Goal: Check status: Check status

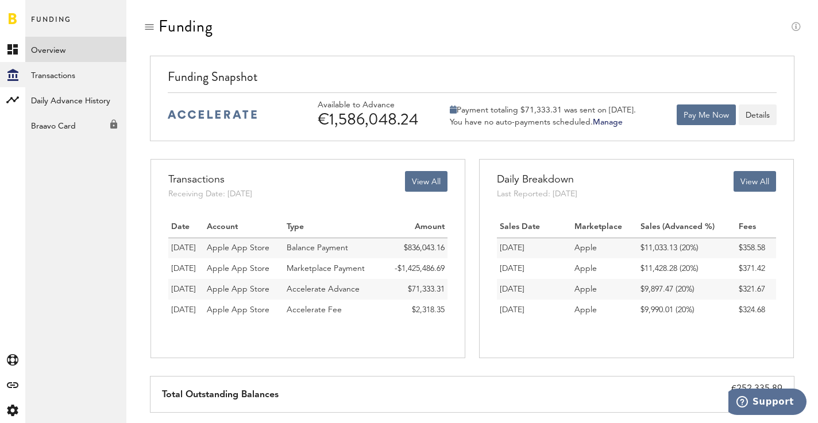
scroll to position [30, 0]
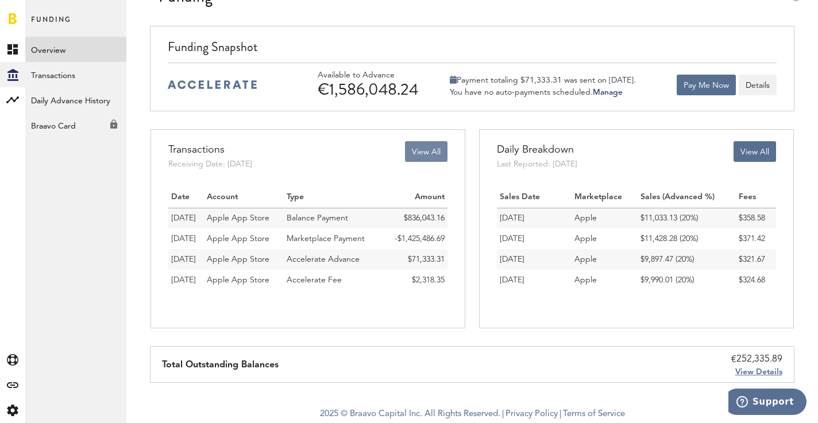
click at [419, 156] on button "View All" at bounding box center [426, 151] width 42 height 21
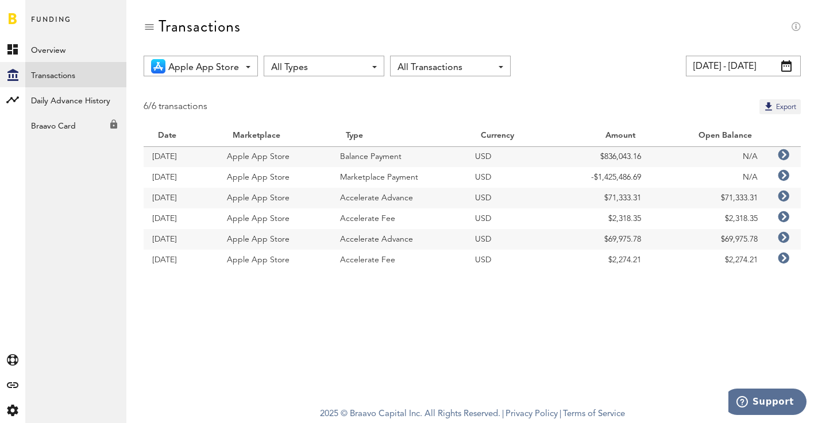
click at [783, 67] on span at bounding box center [786, 65] width 10 height 11
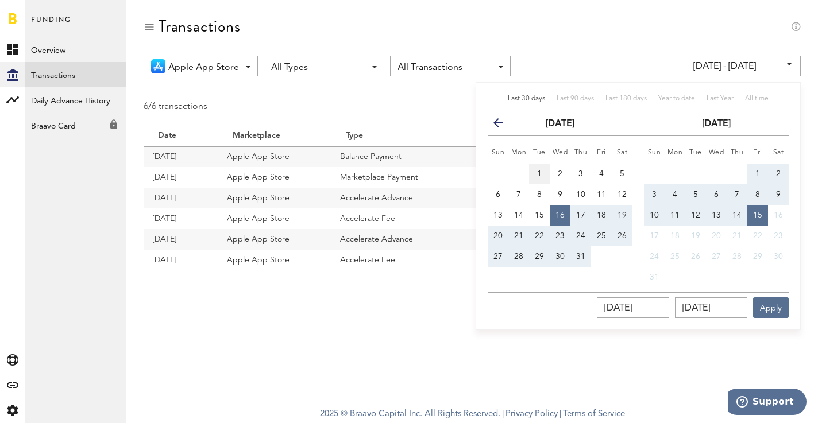
click at [536, 169] on button "1" at bounding box center [539, 174] width 21 height 21
type input "01.07.25 - 01.07.25"
type input "01.07.2025"
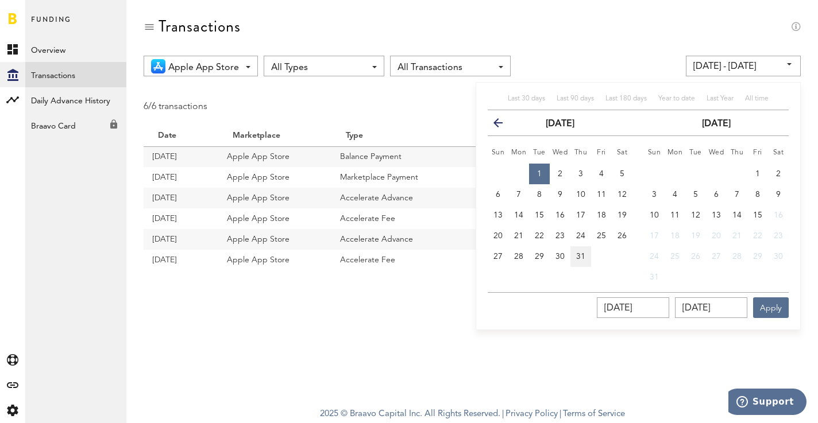
click at [576, 256] on span "31" at bounding box center [580, 257] width 9 height 8
type input "01.07.25 - 31.07.25"
type input "31.07.2025"
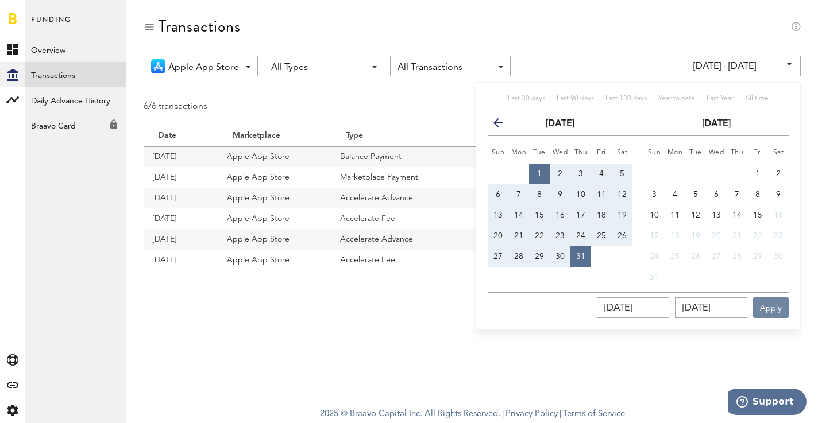
click at [771, 311] on button "Apply" at bounding box center [771, 307] width 36 height 21
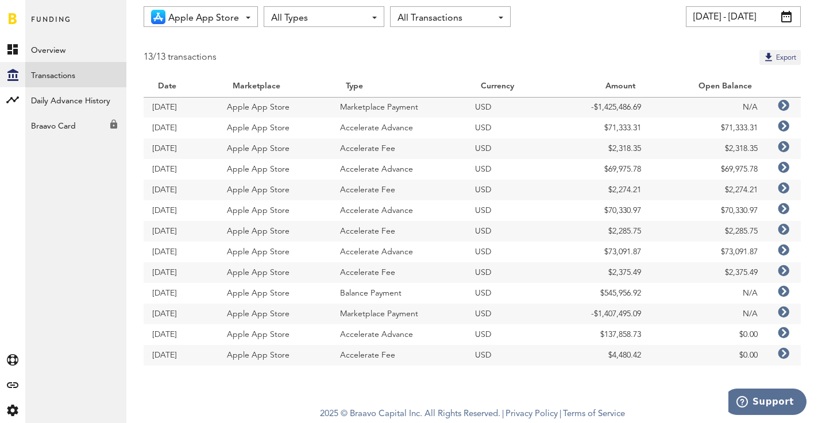
scroll to position [49, 0]
drag, startPoint x: 664, startPoint y: 319, endPoint x: 577, endPoint y: 310, distance: 87.7
click at [577, 310] on tr "03.07.25 Apple App Store Marketplace Payment USD -$1,407,495.09 N/A" at bounding box center [472, 314] width 657 height 21
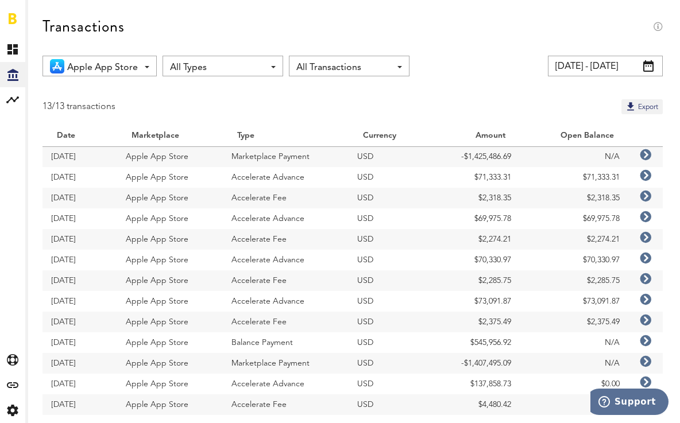
scroll to position [0, 0]
drag, startPoint x: 517, startPoint y: 160, endPoint x: 443, endPoint y: 158, distance: 74.1
click at [442, 158] on td "-$1,425,486.69" at bounding box center [475, 156] width 89 height 21
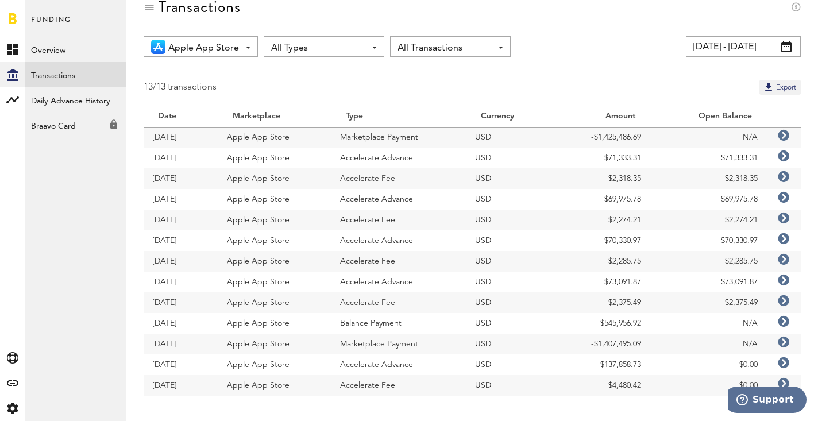
scroll to position [1, 0]
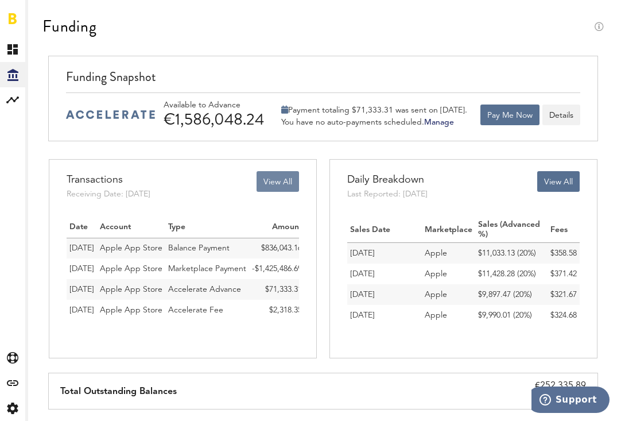
click at [272, 178] on button "View All" at bounding box center [278, 181] width 42 height 21
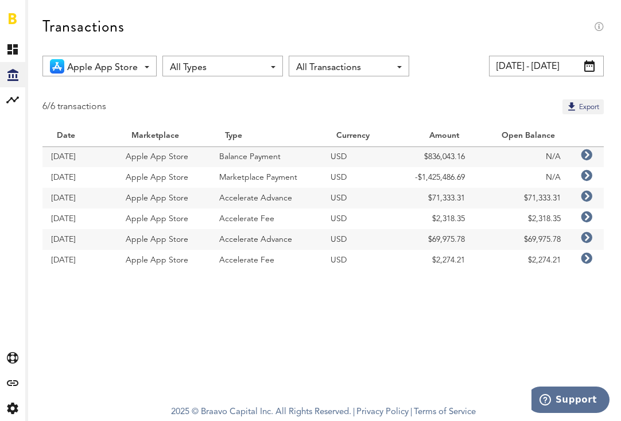
click at [588, 64] on span at bounding box center [590, 65] width 10 height 11
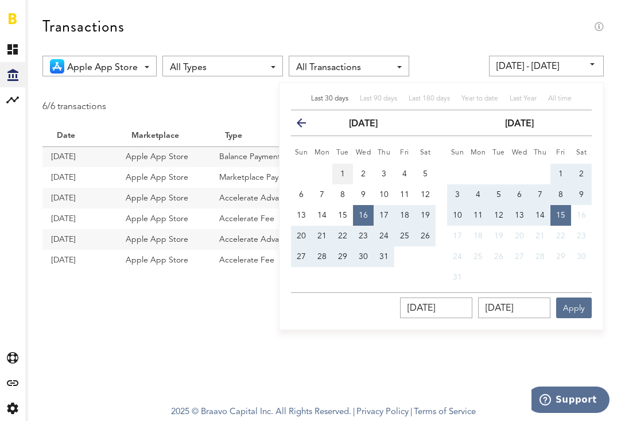
click at [343, 168] on button "1" at bounding box center [343, 174] width 21 height 21
type input "01.07.25 - 01.07.25"
type input "01.07.2025"
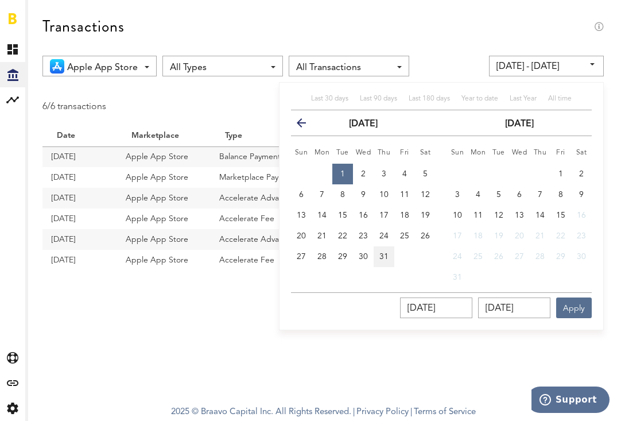
click at [383, 250] on button "31" at bounding box center [384, 256] width 21 height 21
type input "01.07.25 - 31.07.25"
type input "31.07.2025"
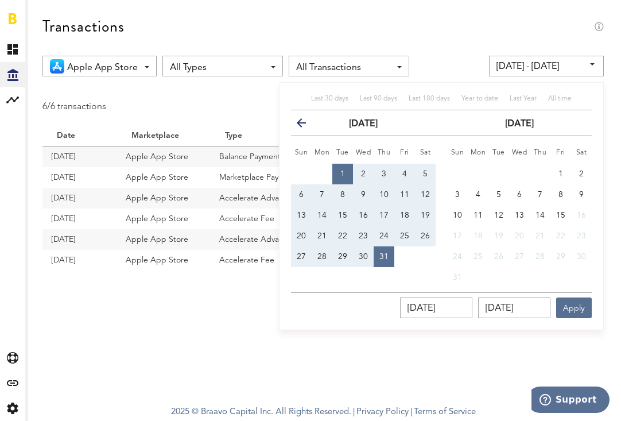
click at [593, 312] on div "Last 30 days Last 90 days Last 180 days Year to date Last Year All time previou…" at bounding box center [441, 206] width 325 height 248
click at [566, 308] on button "Apply" at bounding box center [574, 307] width 36 height 21
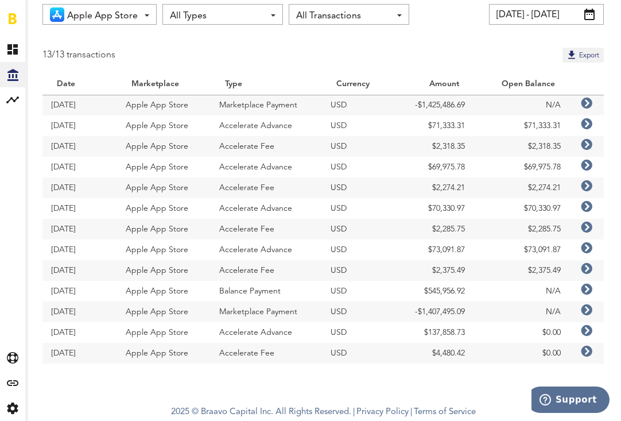
scroll to position [52, 0]
click at [588, 311] on icon at bounding box center [586, 309] width 11 height 11
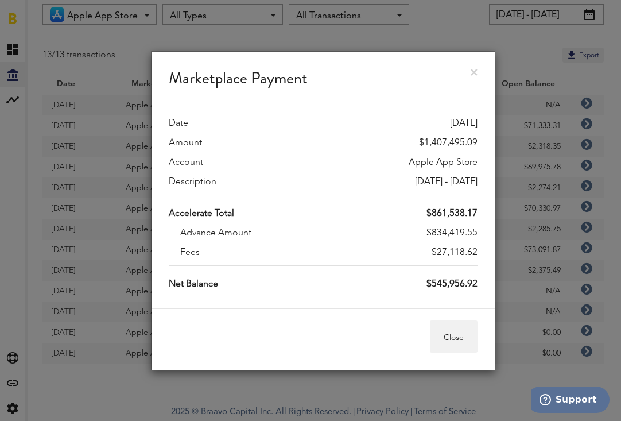
drag, startPoint x: 423, startPoint y: 230, endPoint x: 497, endPoint y: 230, distance: 74.1
click at [497, 230] on div "Marketplace Payment Date 03.07.25 Amount $1,407,495.09 Account Apple App Store …" at bounding box center [323, 210] width 596 height 421
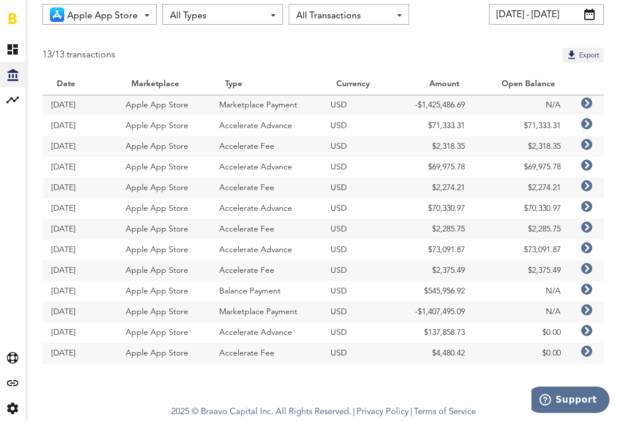
click at [589, 306] on icon at bounding box center [586, 309] width 11 height 11
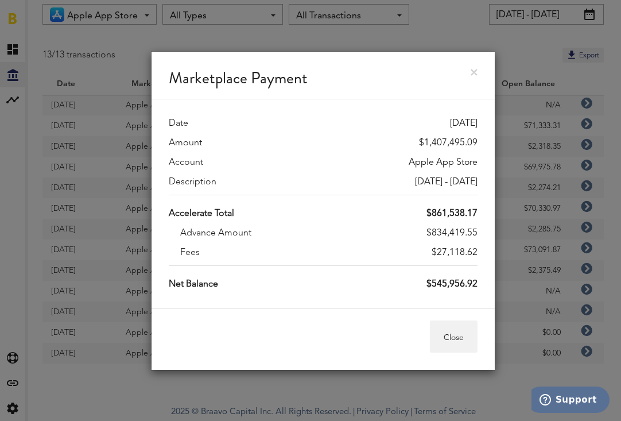
click at [473, 73] on link at bounding box center [474, 72] width 7 height 7
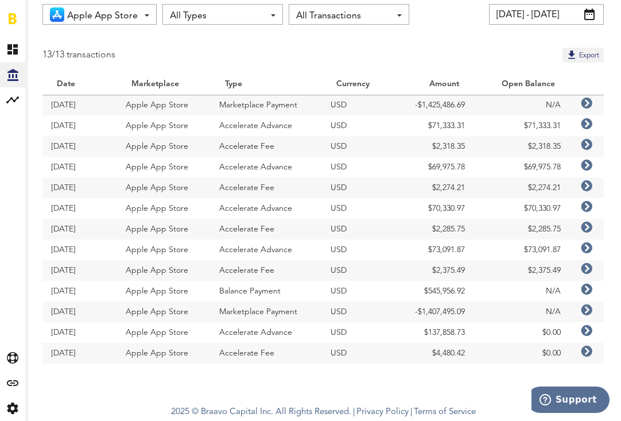
click at [588, 107] on icon at bounding box center [586, 103] width 11 height 11
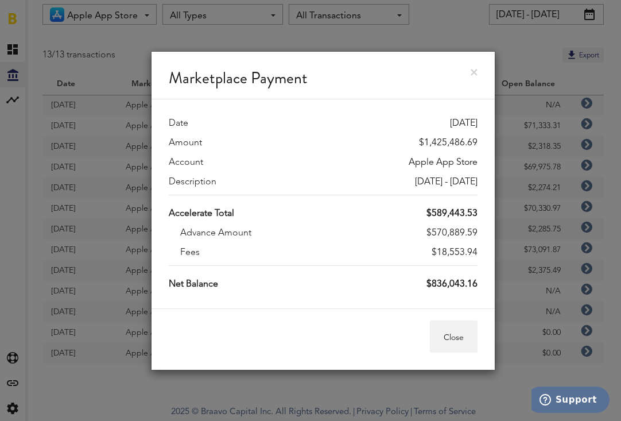
drag, startPoint x: 420, startPoint y: 232, endPoint x: 486, endPoint y: 232, distance: 66.6
click at [486, 232] on div "Date [DATE] Amount $1,425,486.69 Account Apple App Store Description [DATE] - […" at bounding box center [323, 203] width 343 height 209
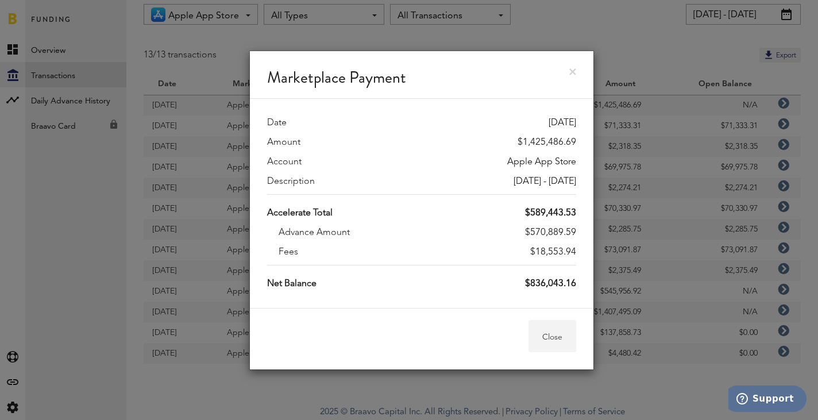
click at [559, 343] on button "Close" at bounding box center [552, 336] width 48 height 32
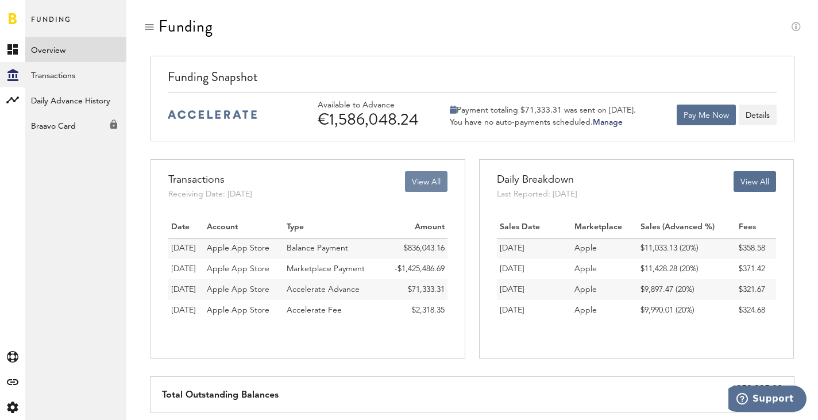
click at [415, 188] on button "View All" at bounding box center [426, 181] width 42 height 21
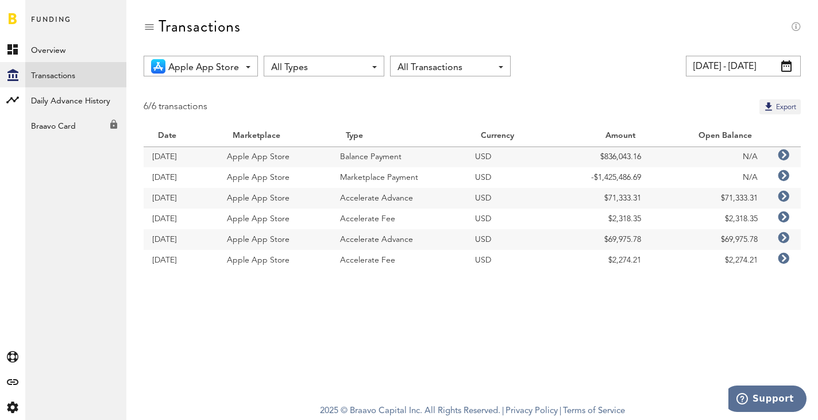
click at [780, 173] on icon at bounding box center [783, 175] width 11 height 11
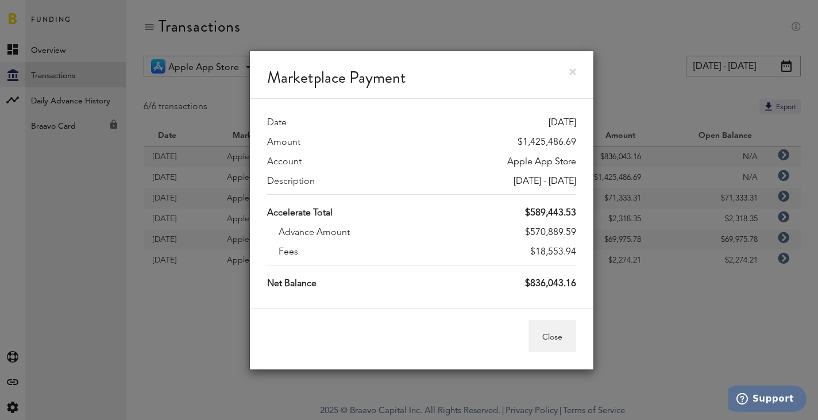
drag, startPoint x: 528, startPoint y: 231, endPoint x: 576, endPoint y: 235, distance: 47.8
click at [576, 235] on div "Date [DATE] Amount $1,425,486.69 Account Apple App Store Description [DATE] - […" at bounding box center [421, 203] width 343 height 209
drag, startPoint x: 516, startPoint y: 140, endPoint x: 582, endPoint y: 141, distance: 66.6
click at [582, 141] on div "Date [DATE] Amount $1,425,486.69 Account Apple App Store Description [DATE] - […" at bounding box center [421, 203] width 343 height 209
click at [574, 72] on link at bounding box center [572, 71] width 7 height 7
